Goal: Check status: Check status

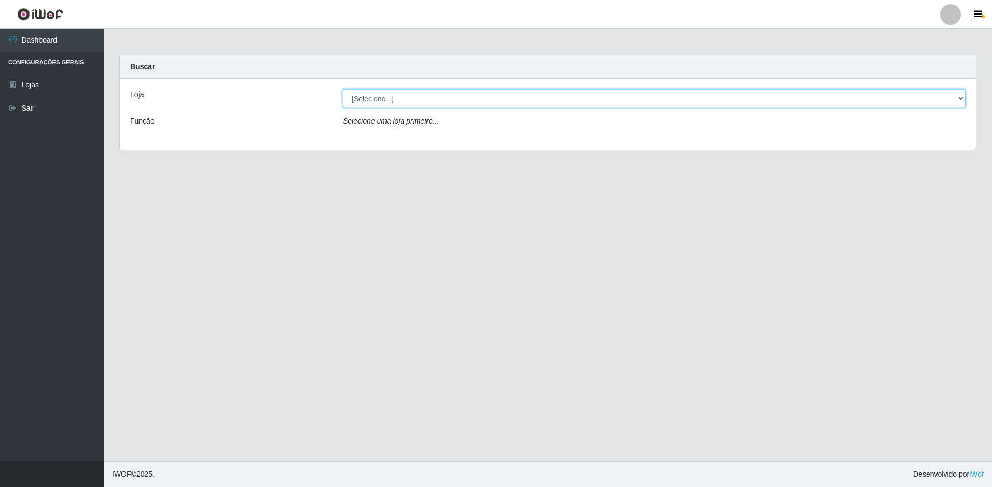
click at [430, 99] on select "[Selecione...] Extrabom - Loja 13 [GEOGRAPHIC_DATA]" at bounding box center [654, 98] width 623 height 18
select select "436"
click at [343, 89] on select "[Selecione...] Extrabom - Loja 13 [GEOGRAPHIC_DATA]" at bounding box center [654, 98] width 623 height 18
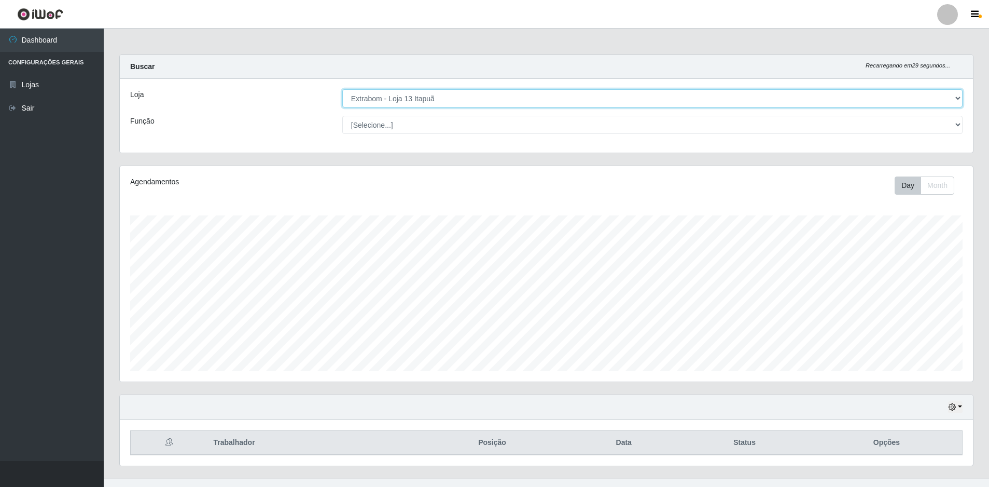
scroll to position [18, 0]
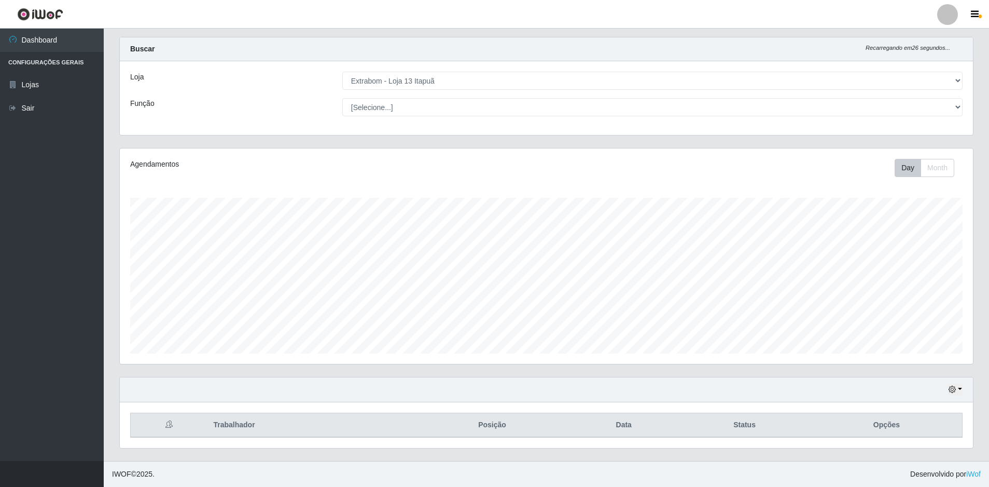
click at [963, 388] on div "Hoje 1 dia 3 dias 1 Semana Não encerrados" at bounding box center [546, 389] width 853 height 25
click at [962, 388] on button "button" at bounding box center [955, 389] width 15 height 12
click at [918, 332] on button "3 dias" at bounding box center [921, 329] width 82 height 22
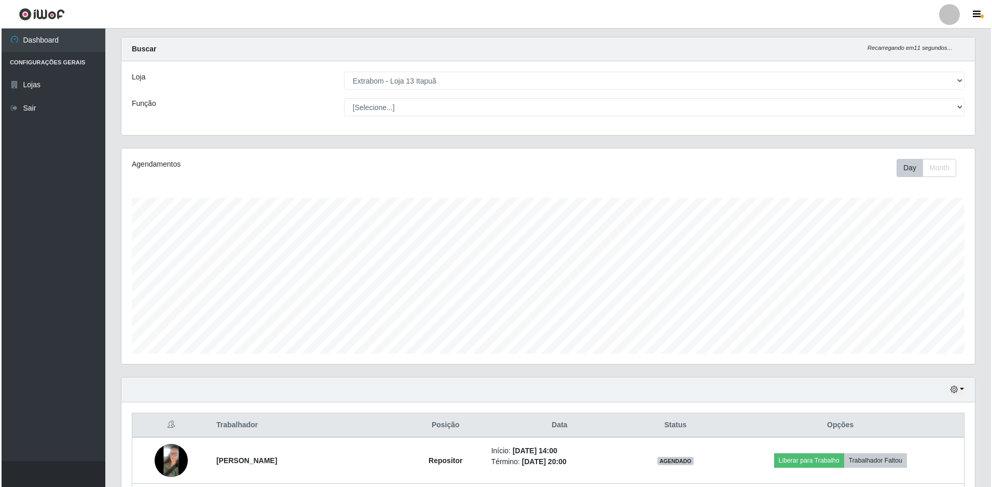
scroll to position [225, 0]
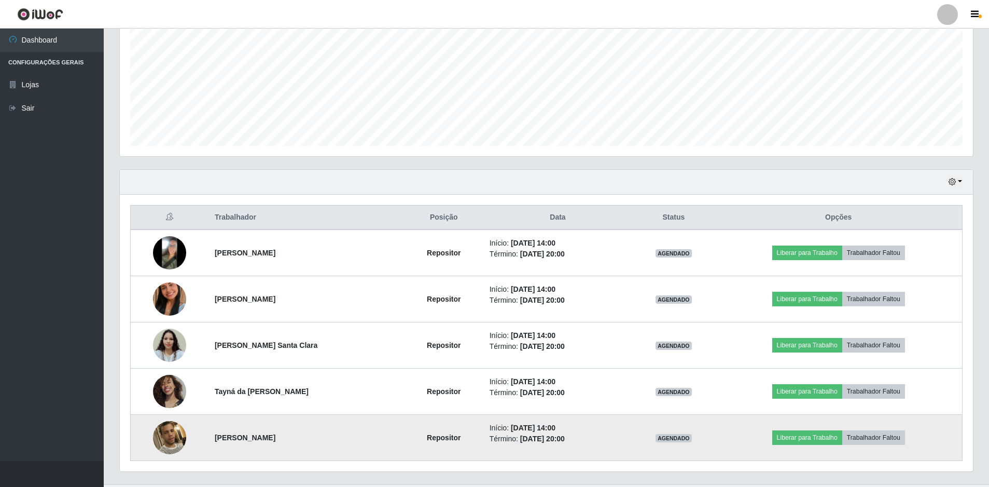
click at [164, 437] on img at bounding box center [169, 437] width 33 height 59
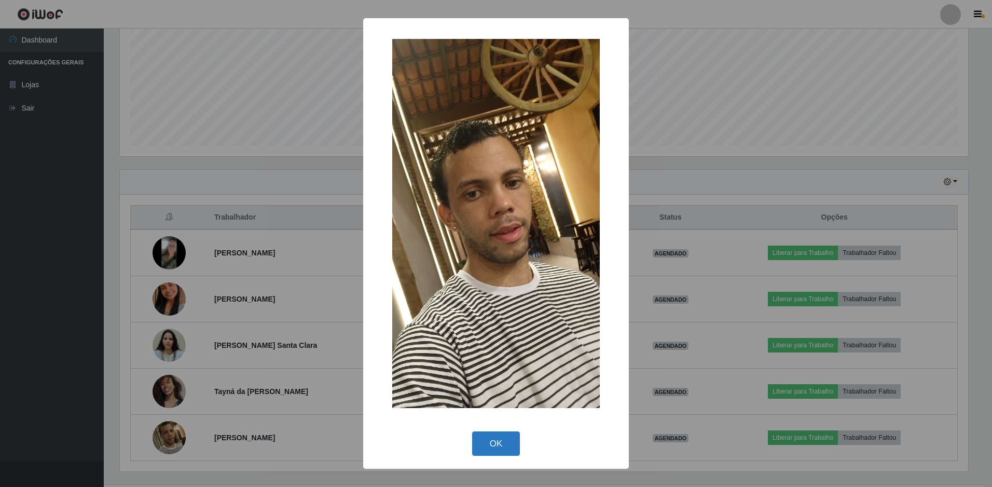
click at [491, 443] on button "OK" at bounding box center [496, 443] width 48 height 24
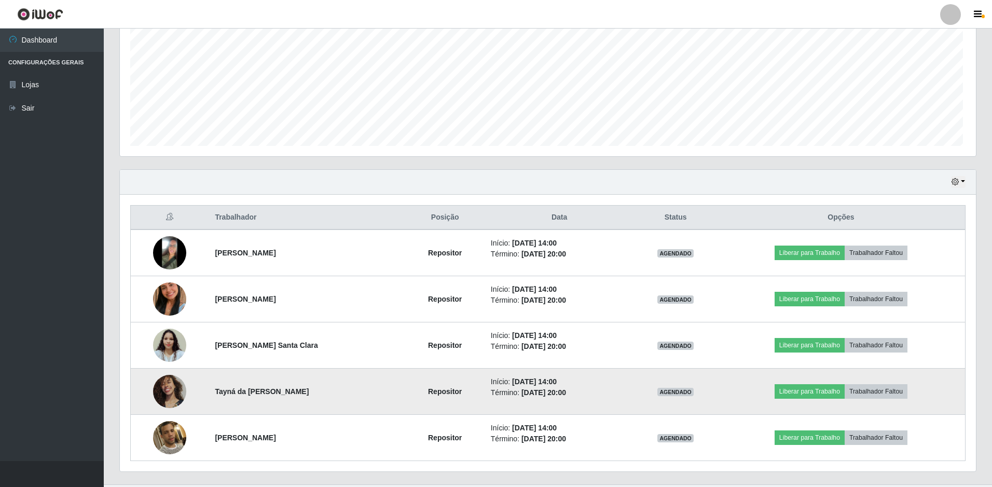
scroll to position [215, 853]
click at [166, 391] on img at bounding box center [169, 391] width 33 height 33
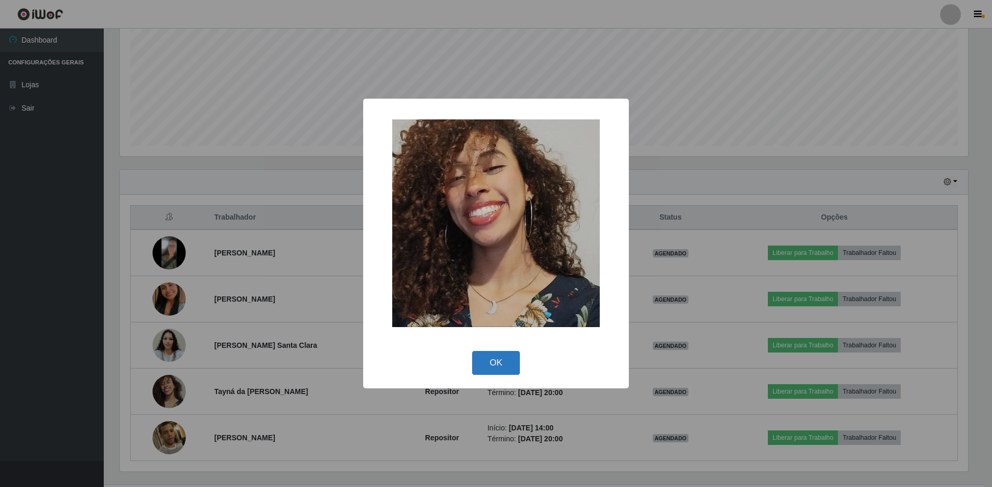
click at [506, 362] on button "OK" at bounding box center [496, 363] width 48 height 24
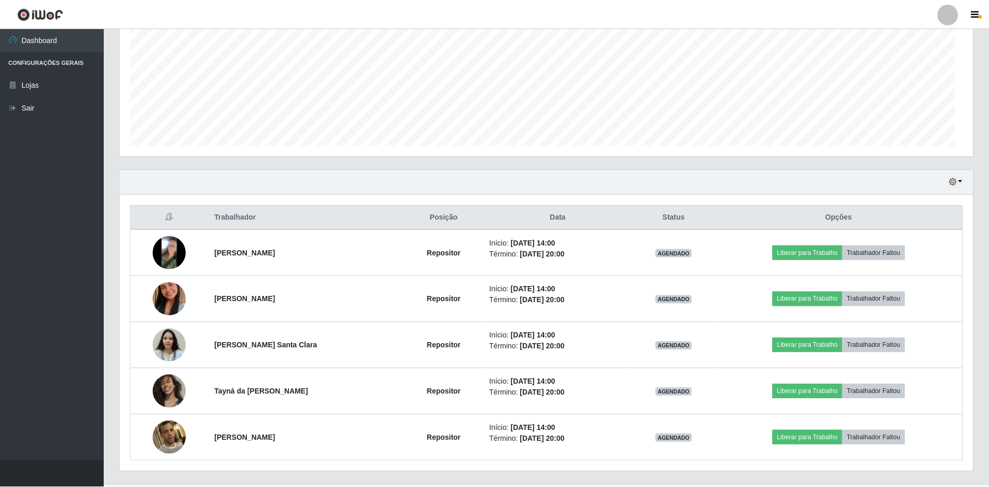
scroll to position [215, 853]
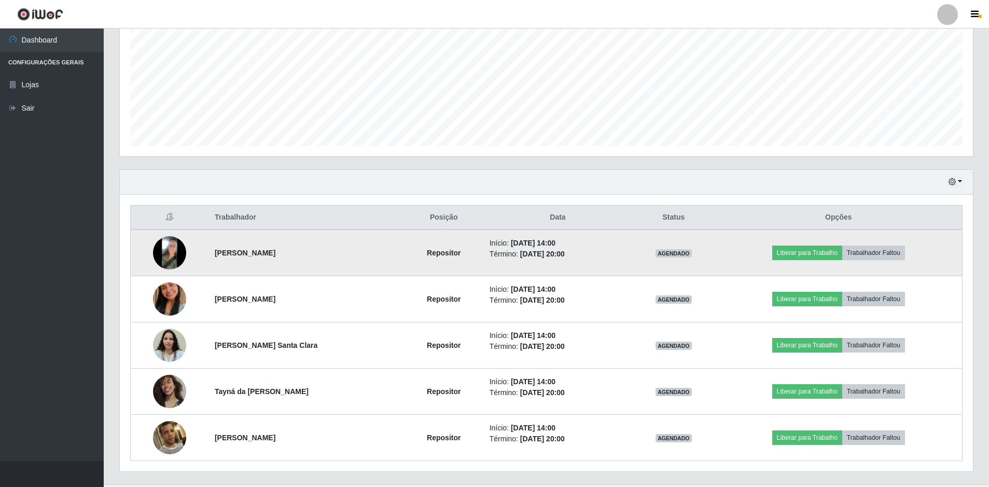
click at [169, 254] on img at bounding box center [169, 252] width 33 height 33
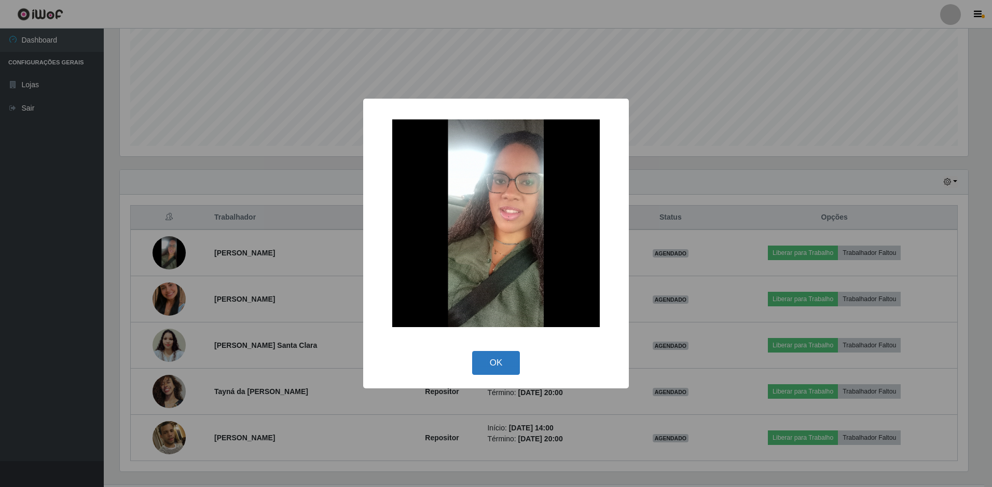
click at [489, 358] on button "OK" at bounding box center [496, 363] width 48 height 24
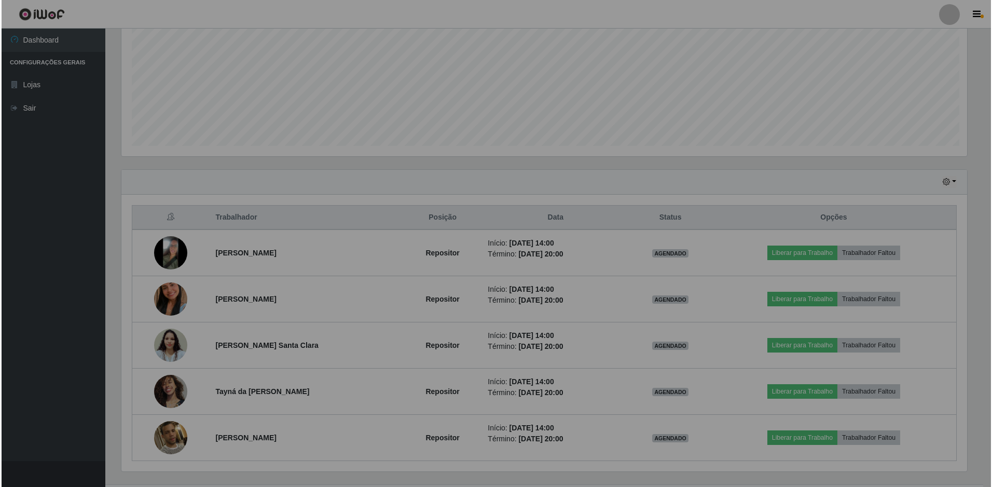
scroll to position [215, 853]
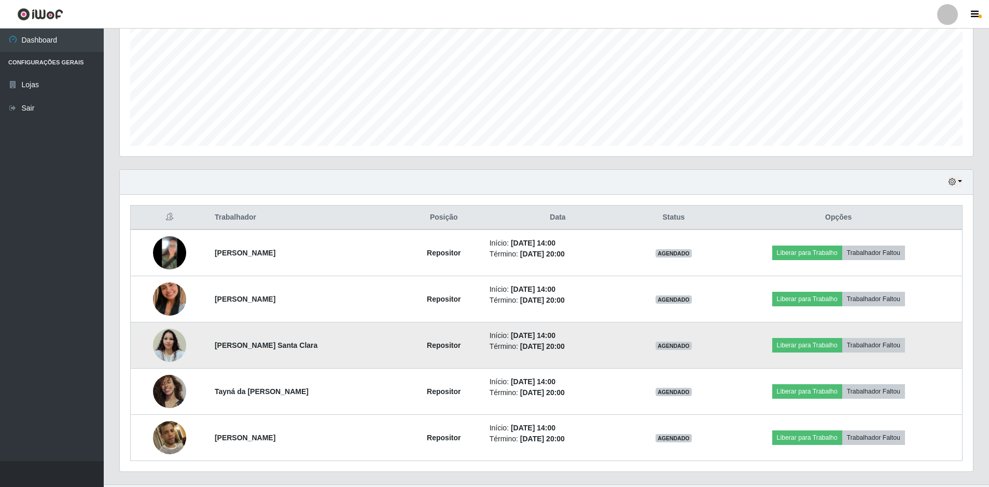
click at [172, 344] on img at bounding box center [169, 344] width 33 height 59
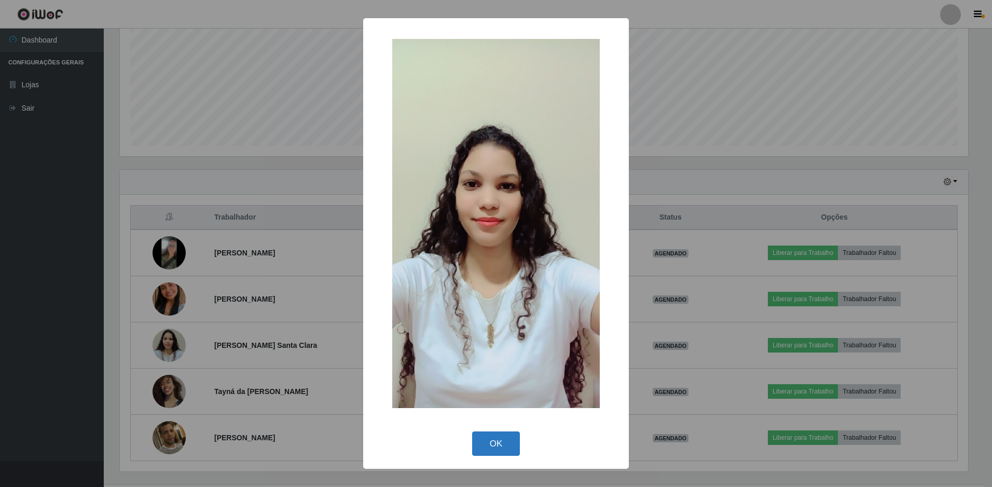
drag, startPoint x: 505, startPoint y: 450, endPoint x: 452, endPoint y: 433, distance: 56.1
click at [505, 449] on button "OK" at bounding box center [496, 443] width 48 height 24
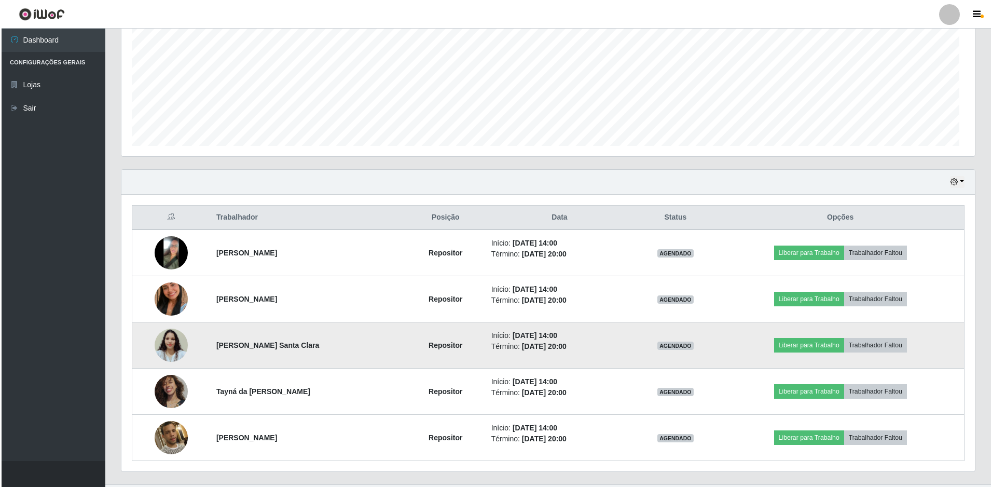
scroll to position [215, 853]
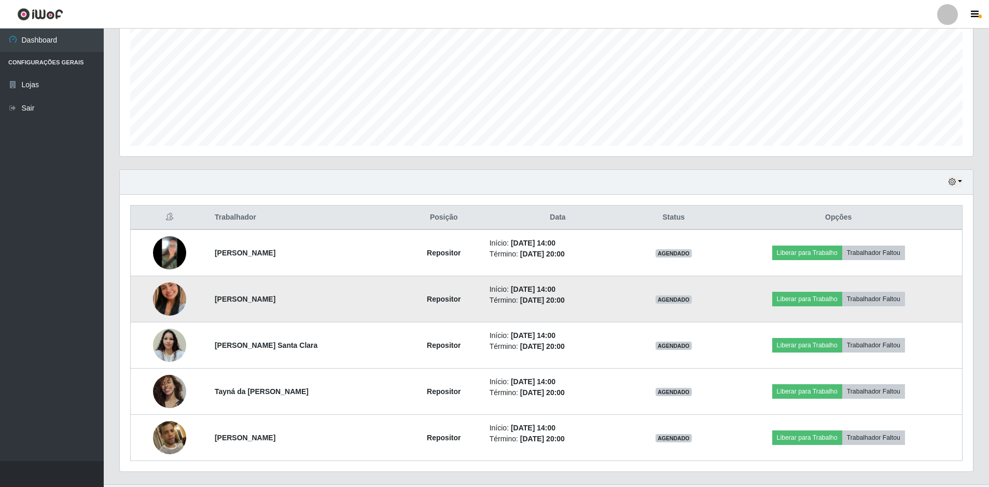
click at [170, 292] on img at bounding box center [169, 298] width 33 height 59
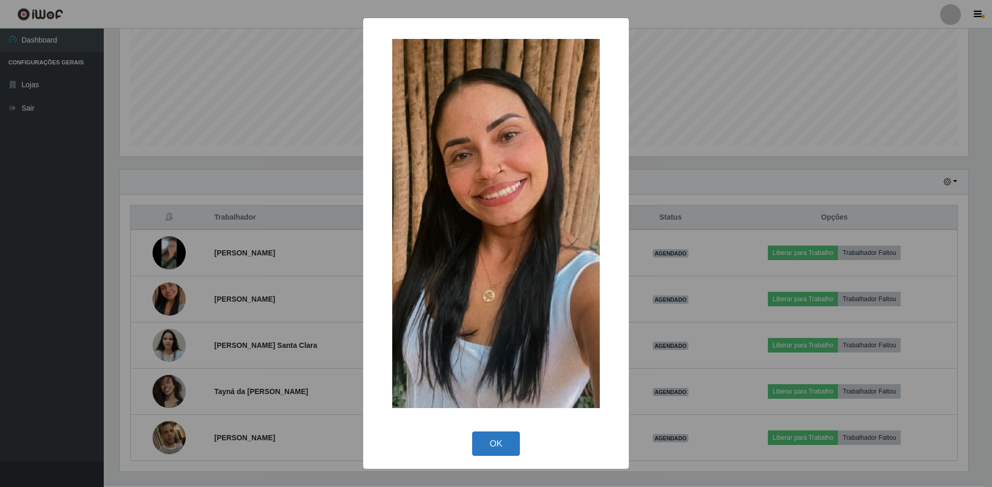
click at [499, 439] on button "OK" at bounding box center [496, 443] width 48 height 24
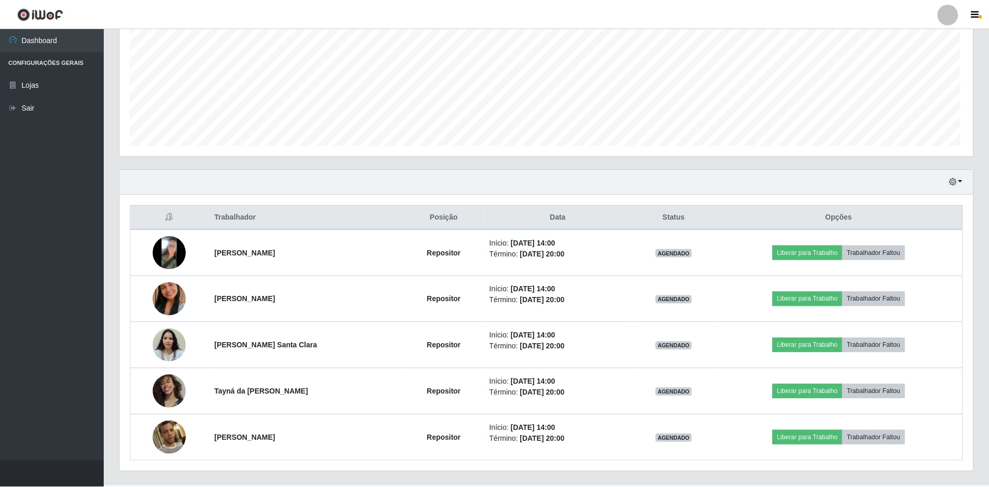
scroll to position [215, 853]
